Goal: Information Seeking & Learning: Learn about a topic

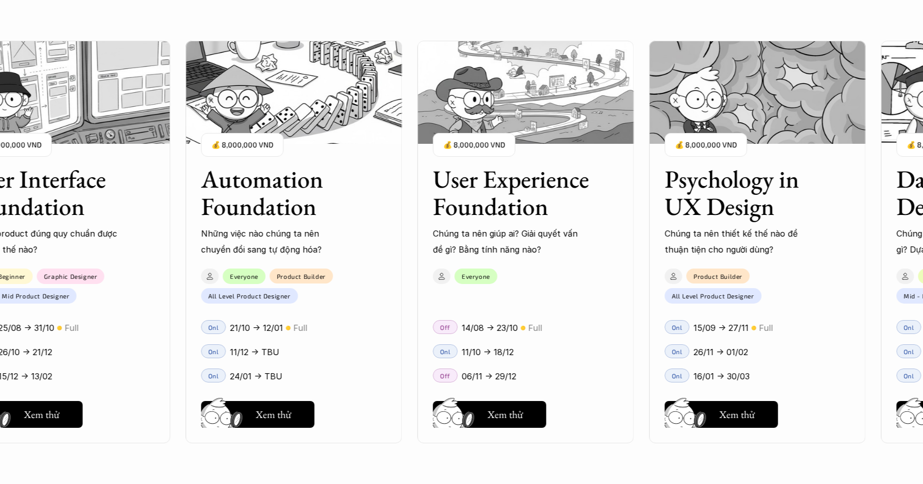
scroll to position [1078, 0]
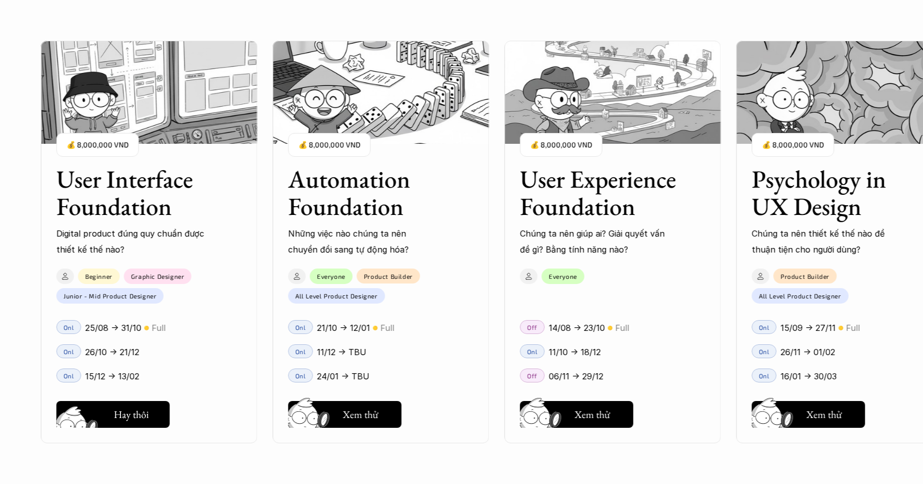
click at [129, 410] on div "User Interface Foundation Digital product đúng quy chuẩn được thiết kế thế nào?…" at bounding box center [461, 242] width 820 height 484
click at [133, 407] on div "User Interface Foundation Digital product đúng quy chuẩn được thiết kế thế nào?…" at bounding box center [461, 242] width 820 height 484
click at [360, 414] on div "User Interface Foundation Digital product đúng quy chuẩn được thiết kế thế nào?…" at bounding box center [461, 242] width 820 height 484
click at [137, 408] on div "User Interface Foundation Digital product đúng quy chuẩn được thiết kế thế nào?…" at bounding box center [461, 242] width 820 height 484
click at [109, 406] on div "User Interface Foundation Digital product đúng quy chuẩn được thiết kế thế nào?…" at bounding box center [461, 242] width 820 height 484
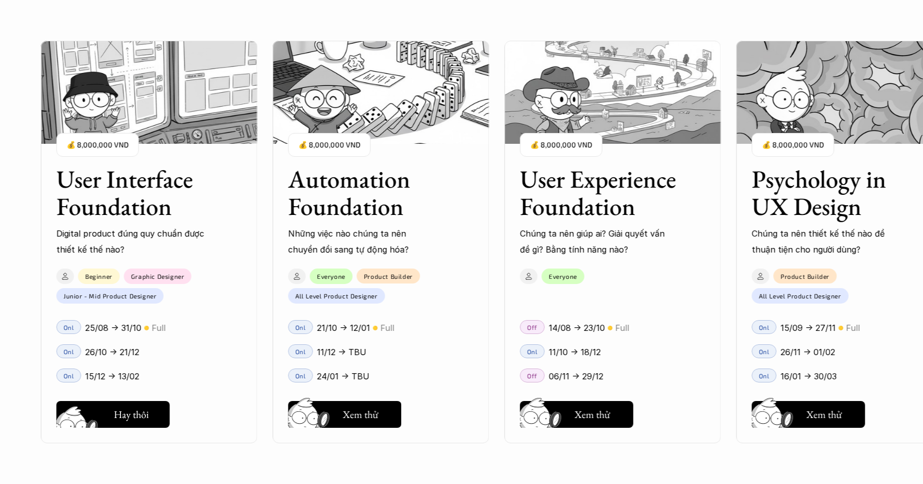
click at [109, 406] on div "User Interface Foundation Digital product đúng quy chuẩn được thiết kế thế nào?…" at bounding box center [461, 242] width 820 height 484
click at [353, 415] on div "User Interface Foundation Digital product đúng quy chuẩn được thiết kế thế nào?…" at bounding box center [461, 242] width 820 height 484
click at [573, 417] on div "User Interface Foundation Digital product đúng quy chuẩn được thiết kế thế nào?…" at bounding box center [461, 242] width 820 height 484
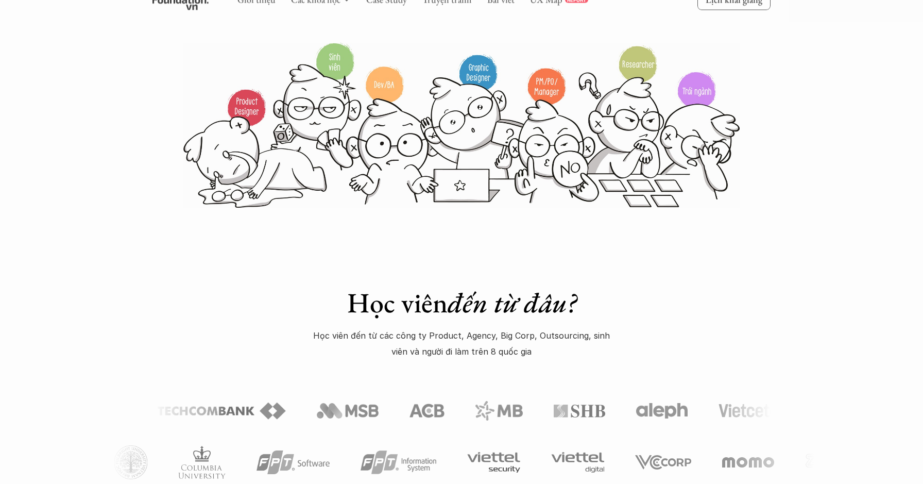
scroll to position [0, 0]
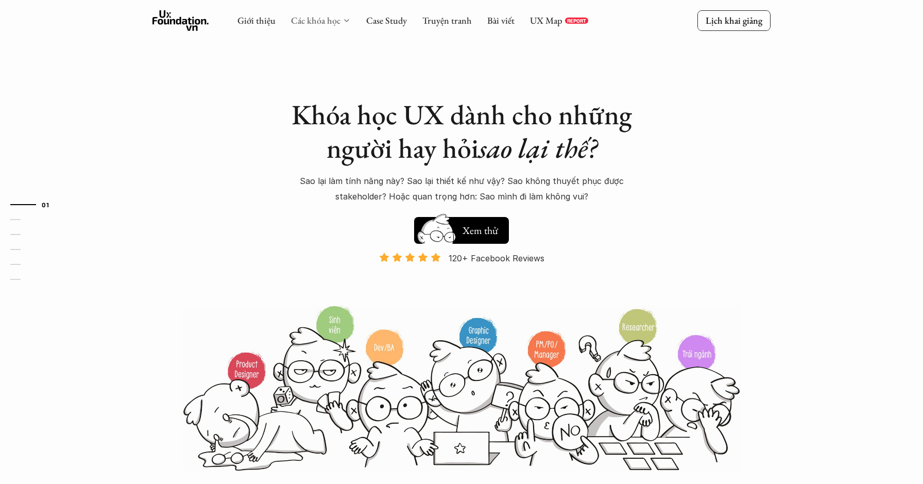
click at [329, 22] on link "Các khóa học" at bounding box center [315, 20] width 49 height 12
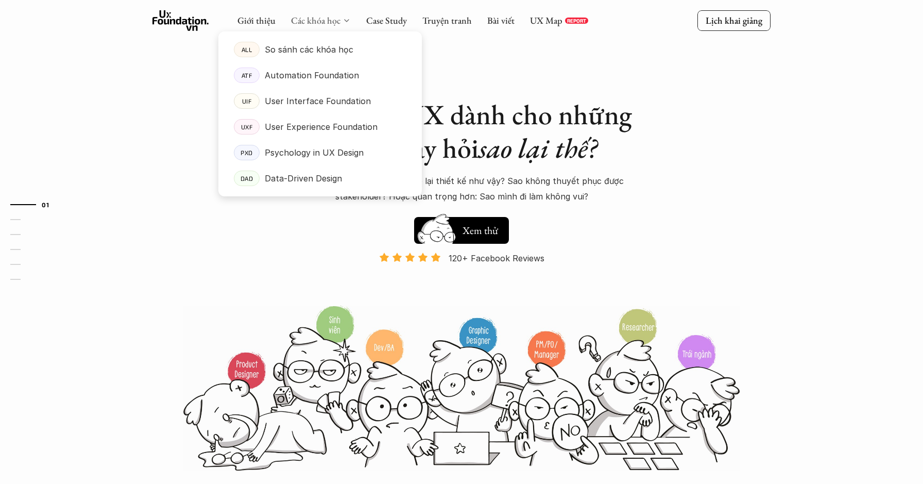
click at [327, 17] on link "Các khóa học" at bounding box center [315, 20] width 49 height 12
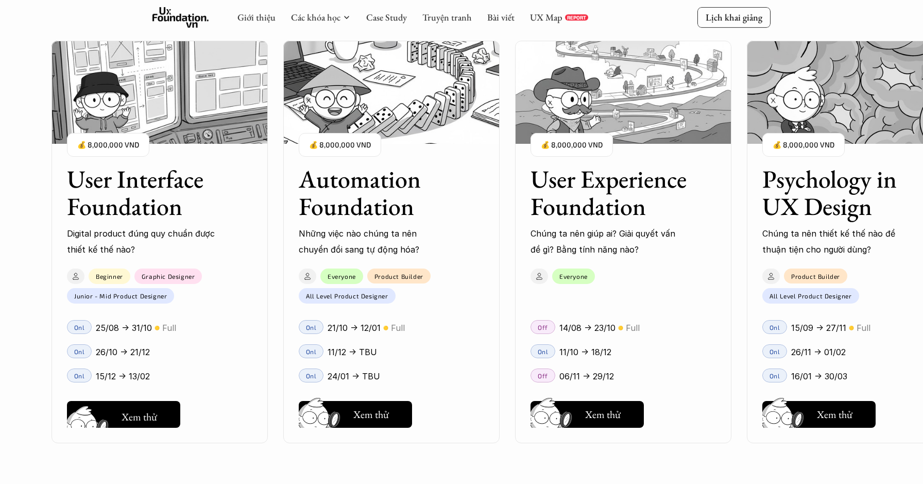
scroll to position [962, 0]
click at [144, 411] on div "User Interface Foundation Digital product đúng quy chuẩn được thiết kế thế nào?…" at bounding box center [461, 242] width 820 height 484
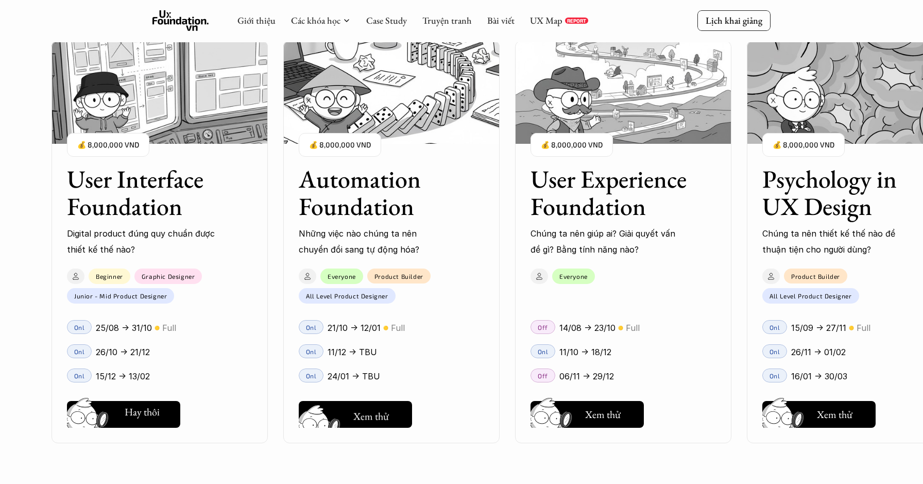
click at [362, 420] on div "User Interface Foundation Digital product đúng quy chuẩn được thiết kế thế nào?…" at bounding box center [461, 242] width 820 height 484
click at [366, 417] on div "User Interface Foundation Digital product đúng quy chuẩn được thiết kế thế nào?…" at bounding box center [461, 242] width 820 height 484
click at [599, 417] on div "User Interface Foundation Digital product đúng quy chuẩn được thiết kế thế nào?…" at bounding box center [461, 242] width 820 height 484
